Goal: Contribute content

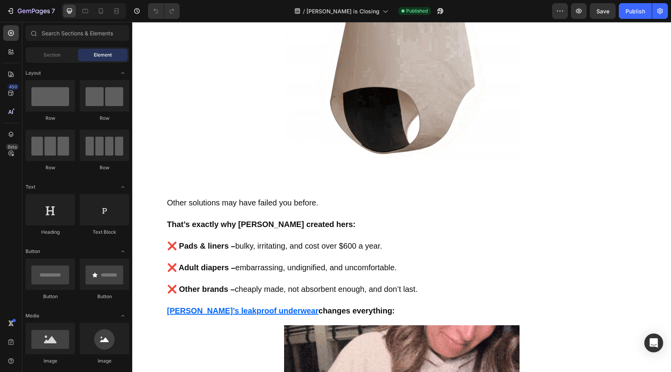
scroll to position [1093, 0]
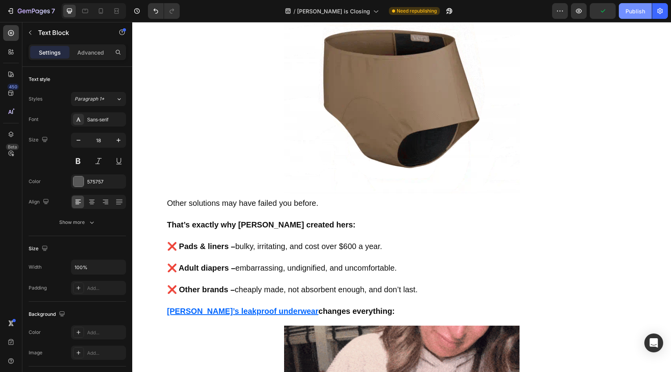
click at [627, 10] on div "Publish" at bounding box center [635, 11] width 20 height 8
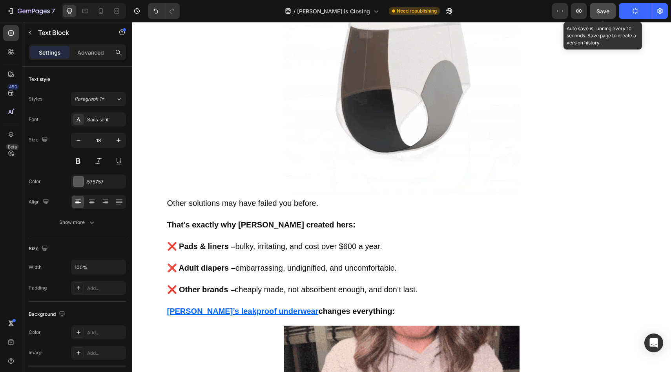
click at [593, 15] on button "Save" at bounding box center [603, 11] width 26 height 16
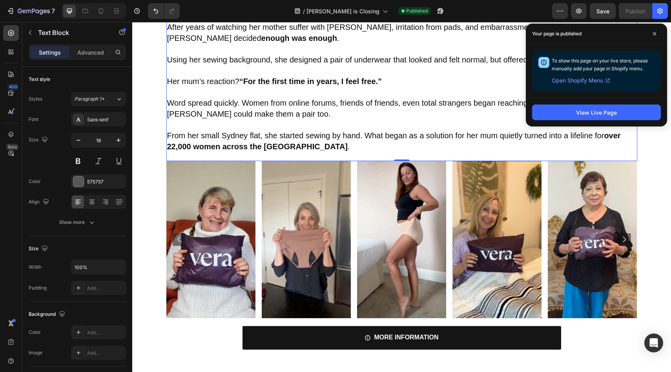
scroll to position [0, 0]
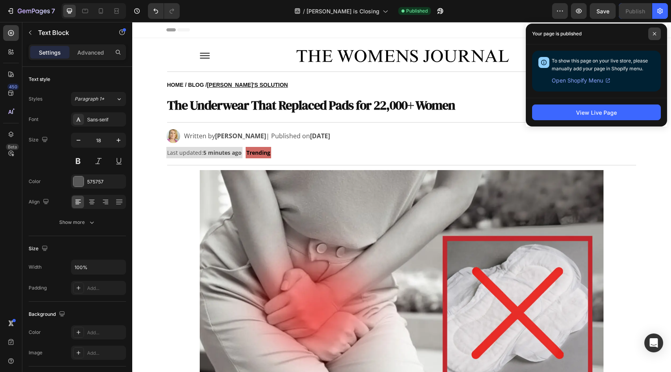
click at [654, 37] on span at bounding box center [654, 33] width 13 height 13
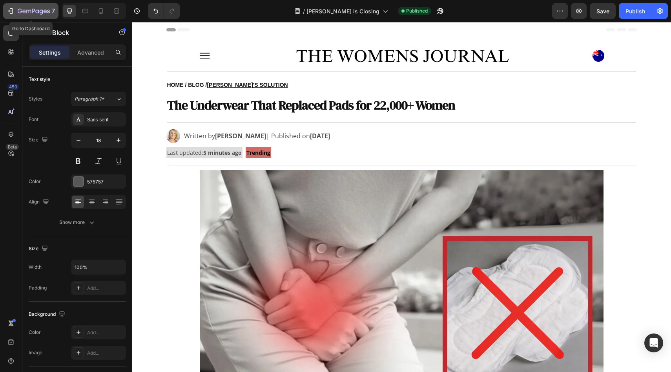
click at [33, 11] on icon "button" at bounding box center [33, 11] width 3 height 5
